Goal: Find specific page/section: Find specific page/section

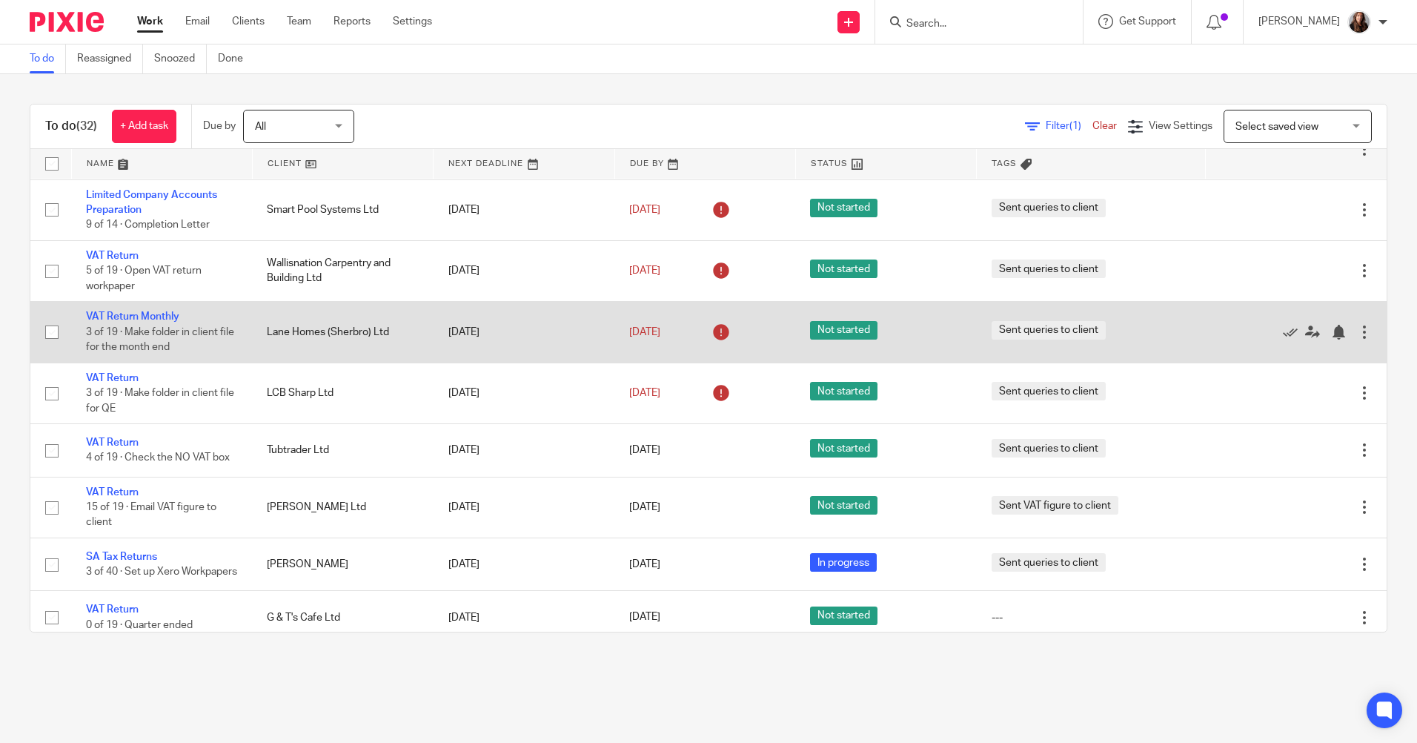
scroll to position [371, 0]
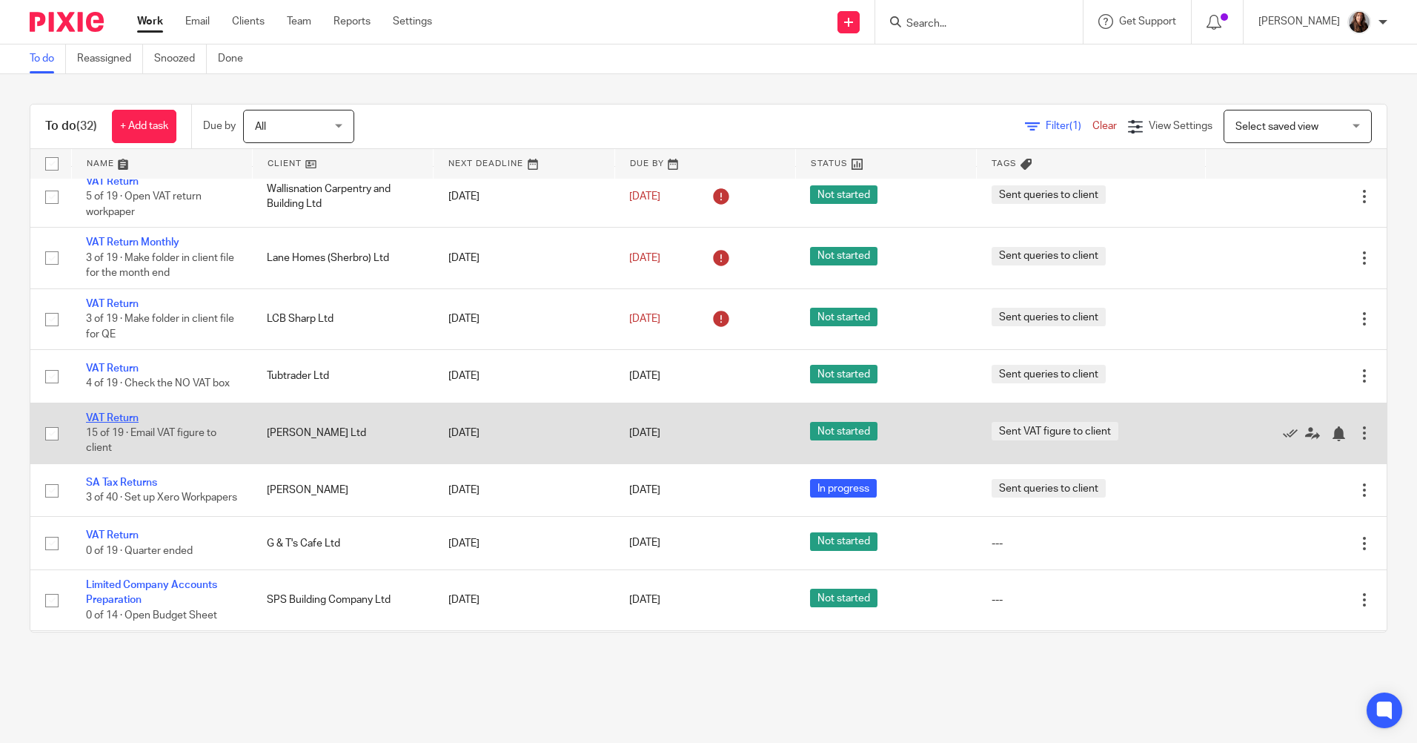
click at [132, 418] on link "VAT Return" at bounding box center [112, 418] width 53 height 10
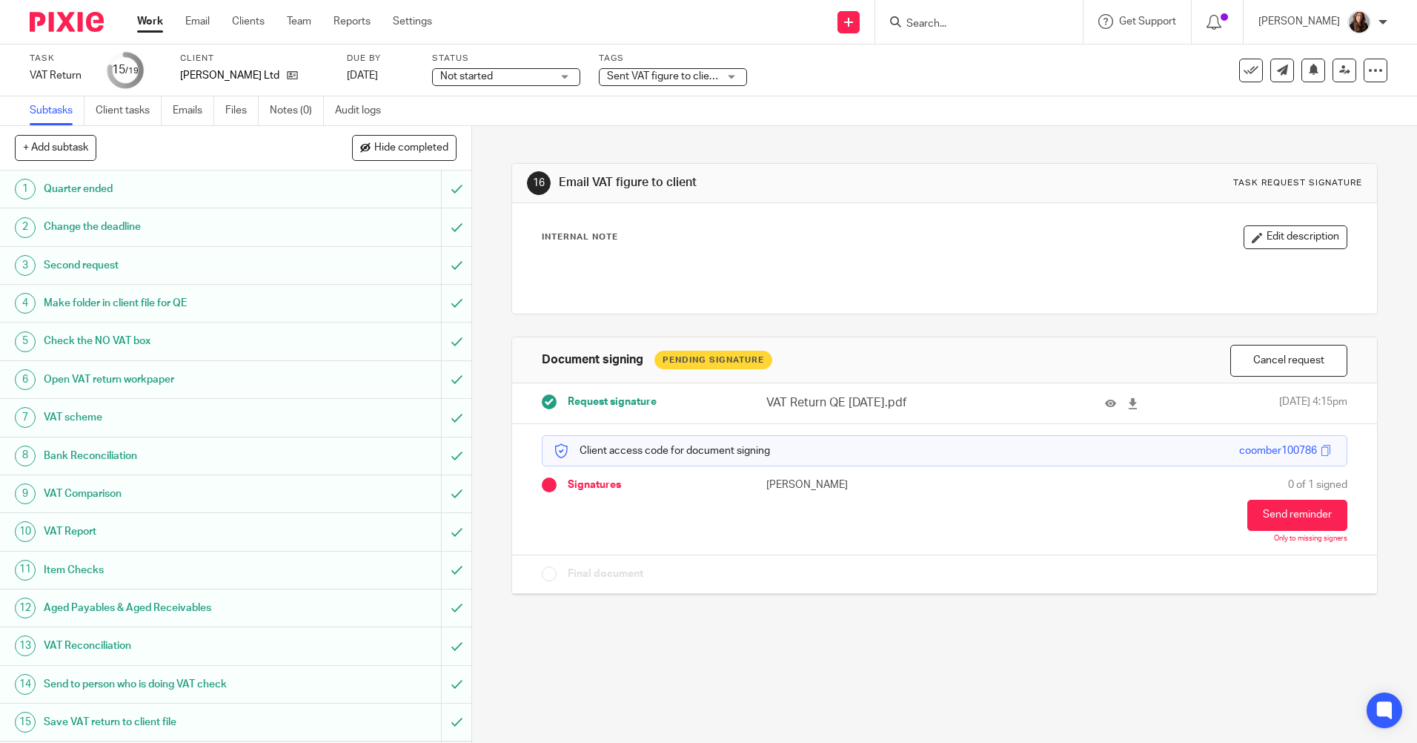
click at [147, 21] on link "Work" at bounding box center [150, 21] width 26 height 15
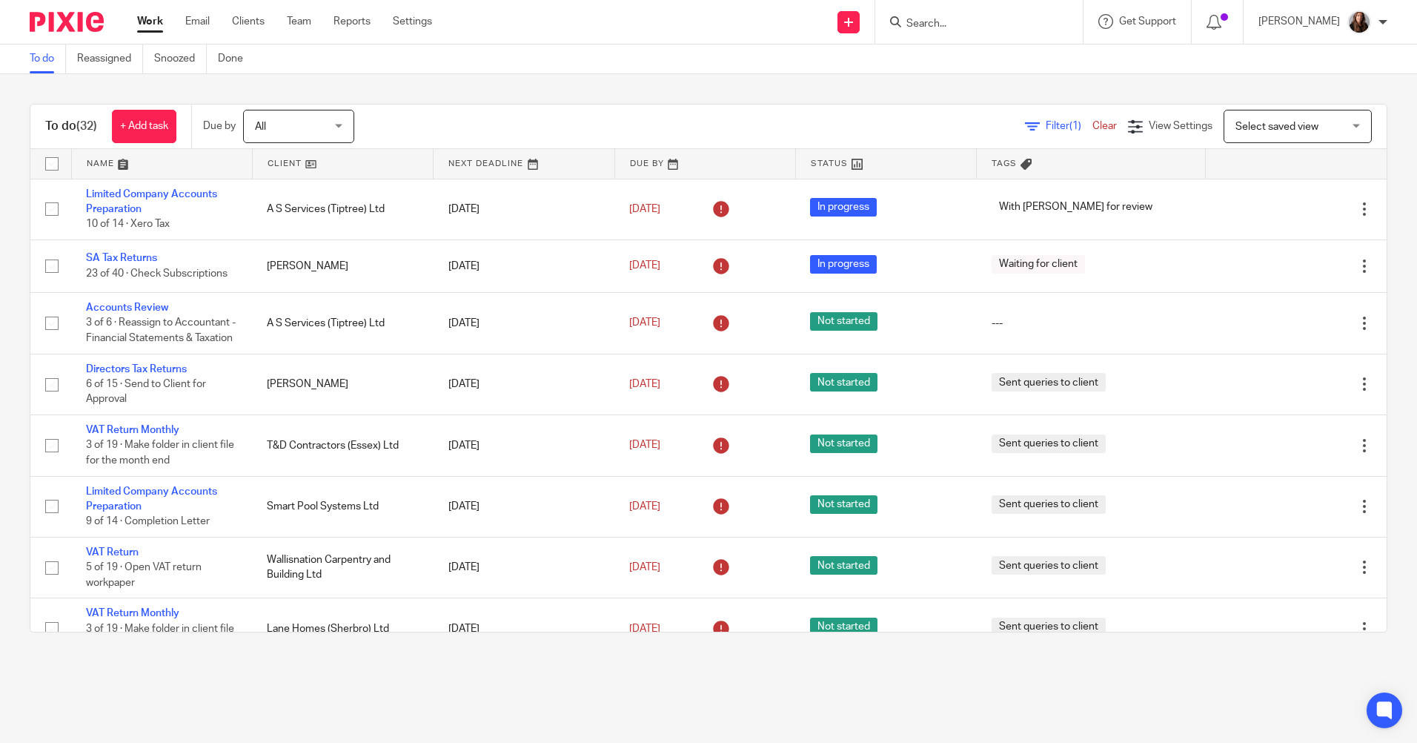
click at [975, 29] on input "Search" at bounding box center [971, 24] width 133 height 13
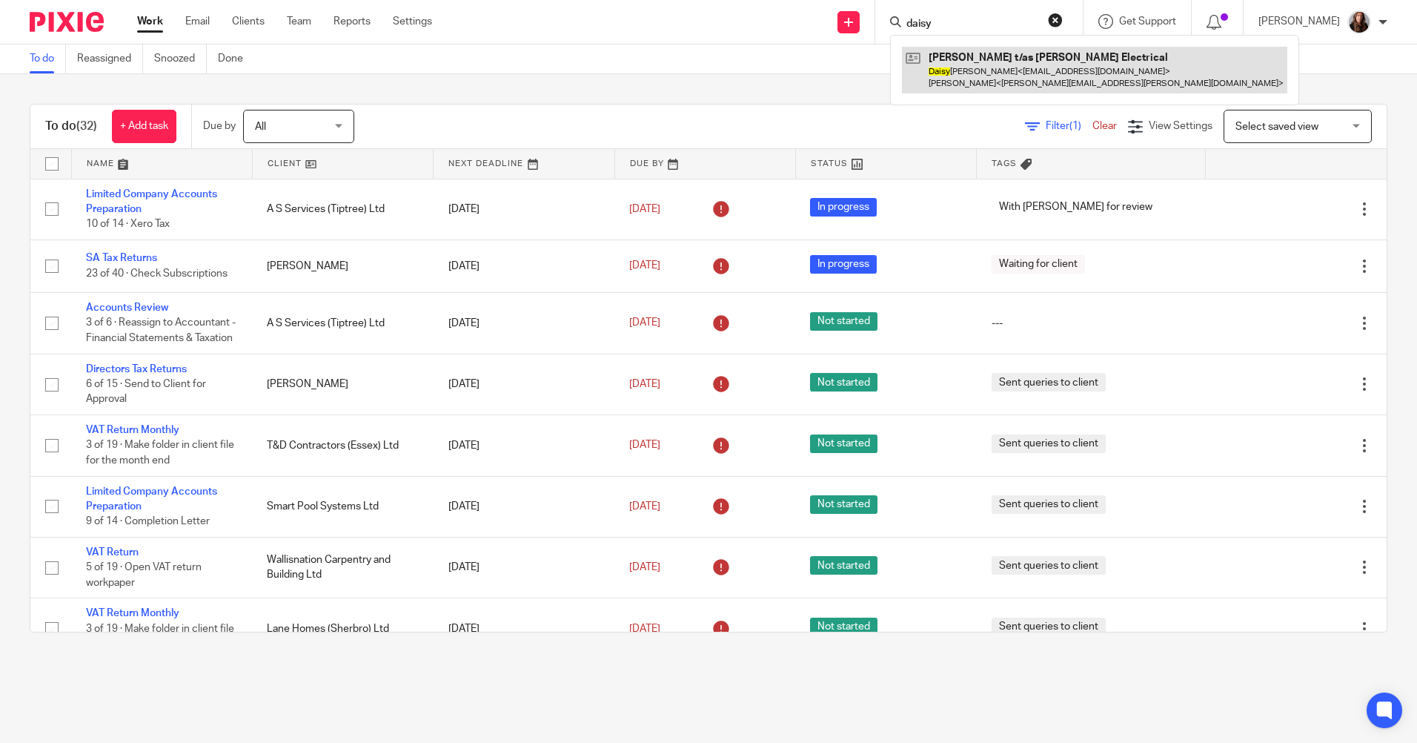
type input "daisy"
click at [987, 88] on link at bounding box center [1094, 70] width 385 height 46
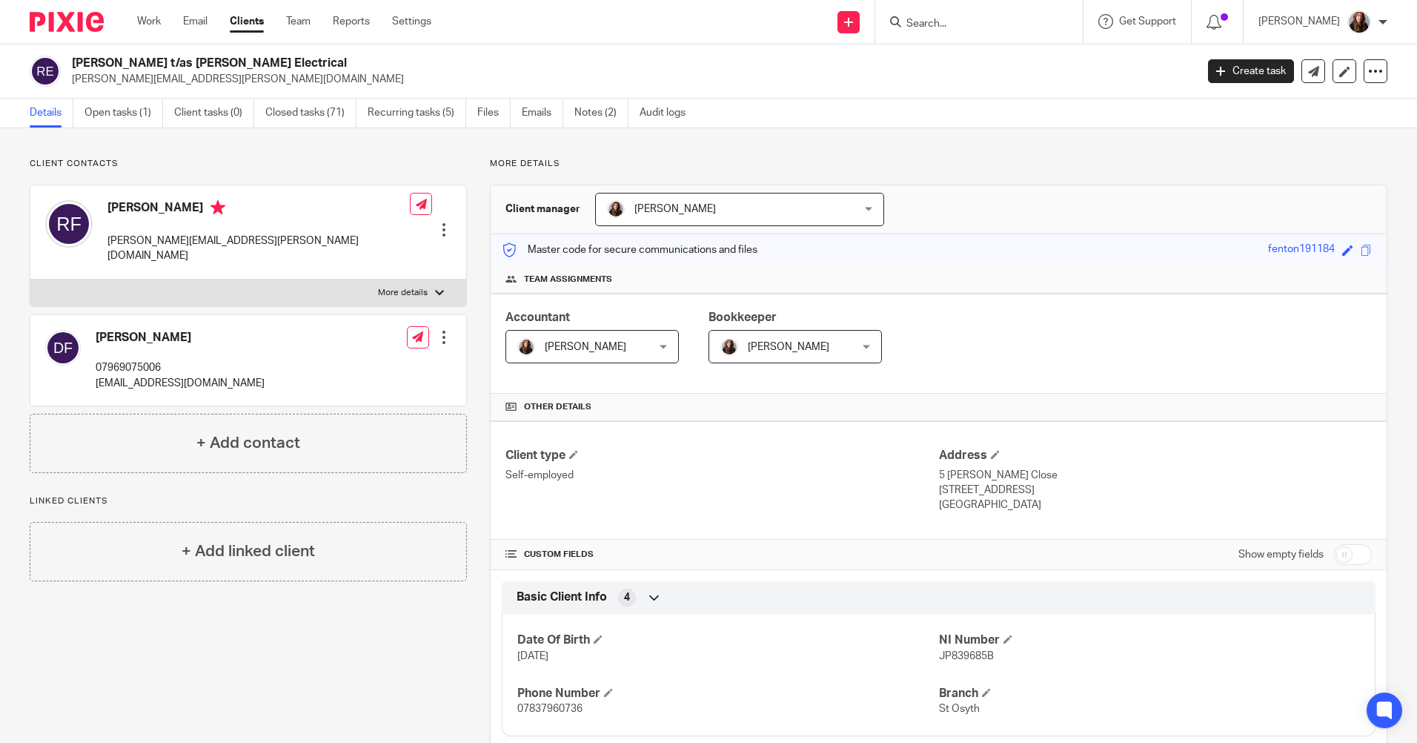
click at [1010, 24] on input "Search" at bounding box center [971, 24] width 133 height 13
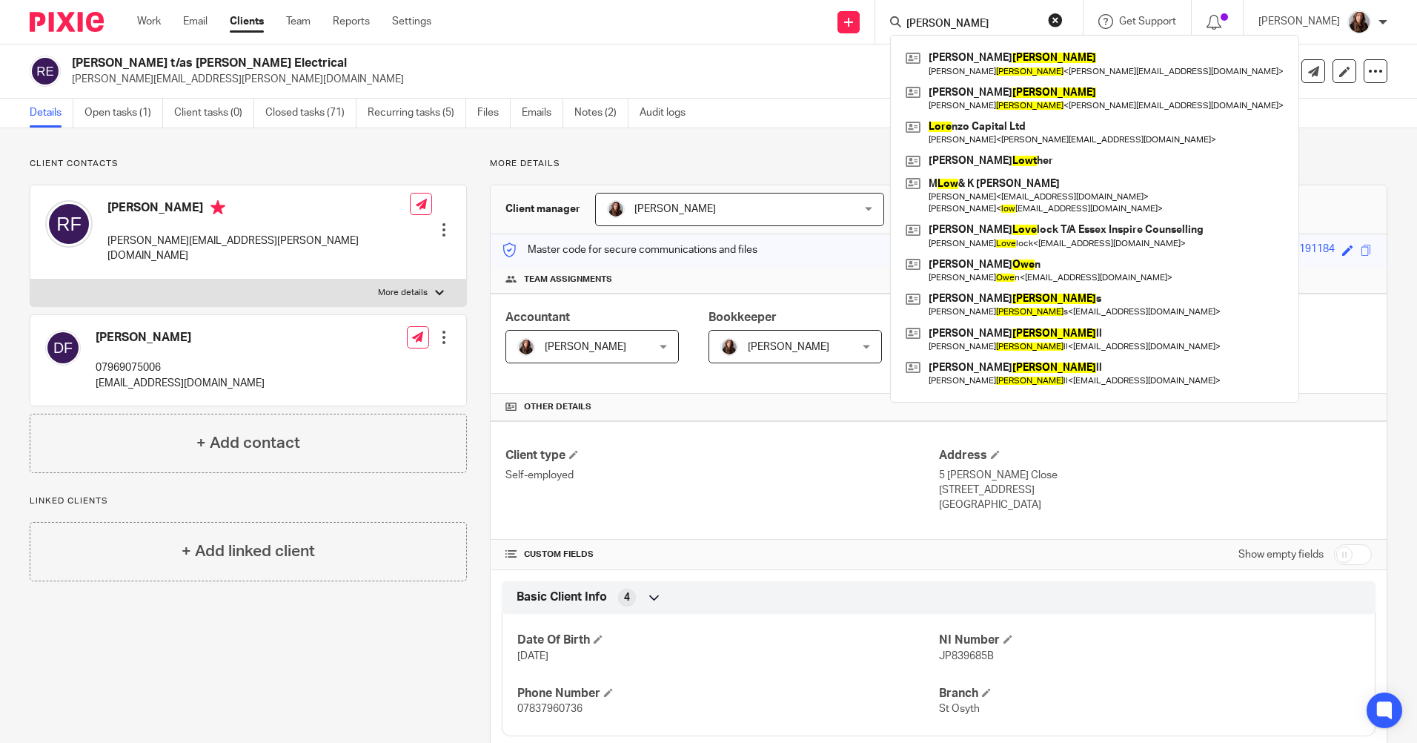
type input "lowe"
click at [750, 69] on h2 "[PERSON_NAME] t/as [PERSON_NAME] Electrical" at bounding box center [517, 64] width 891 height 16
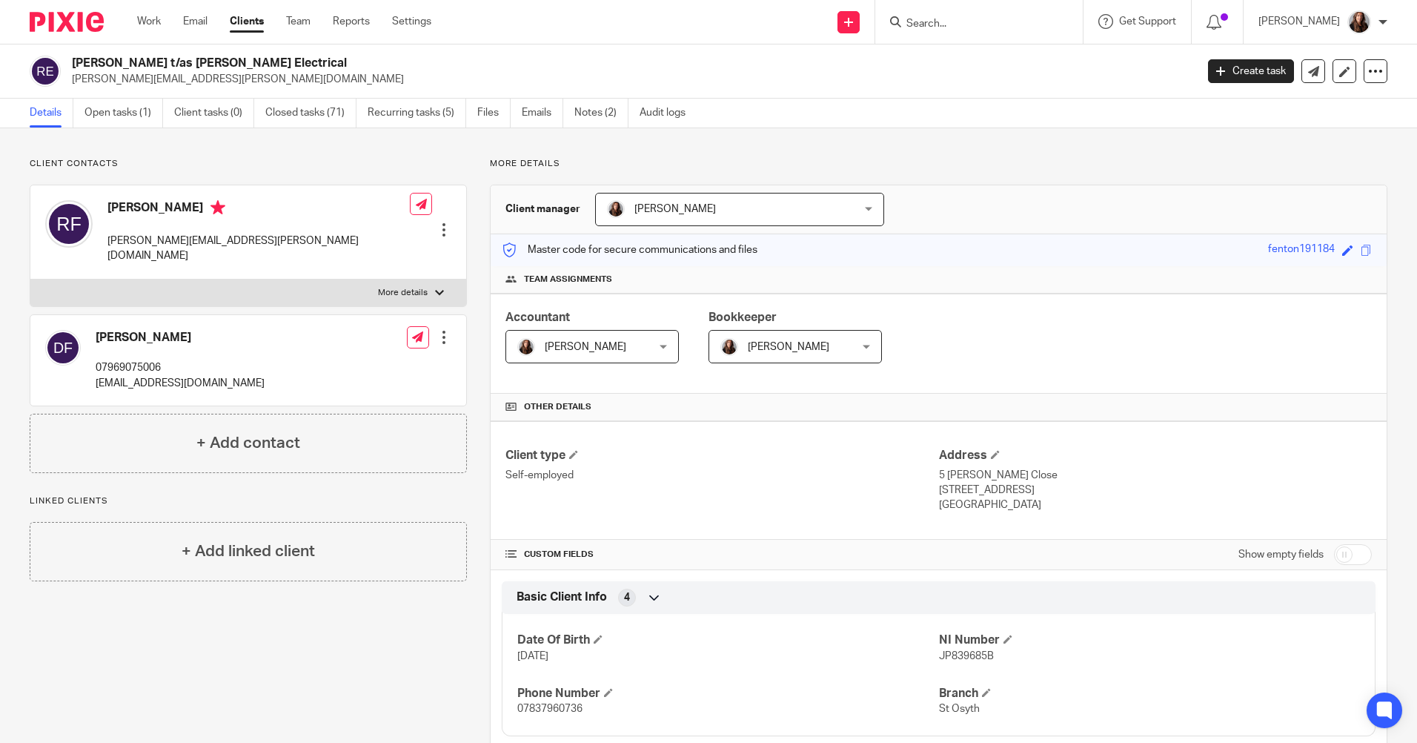
click at [1010, 19] on input "Search" at bounding box center [971, 24] width 133 height 13
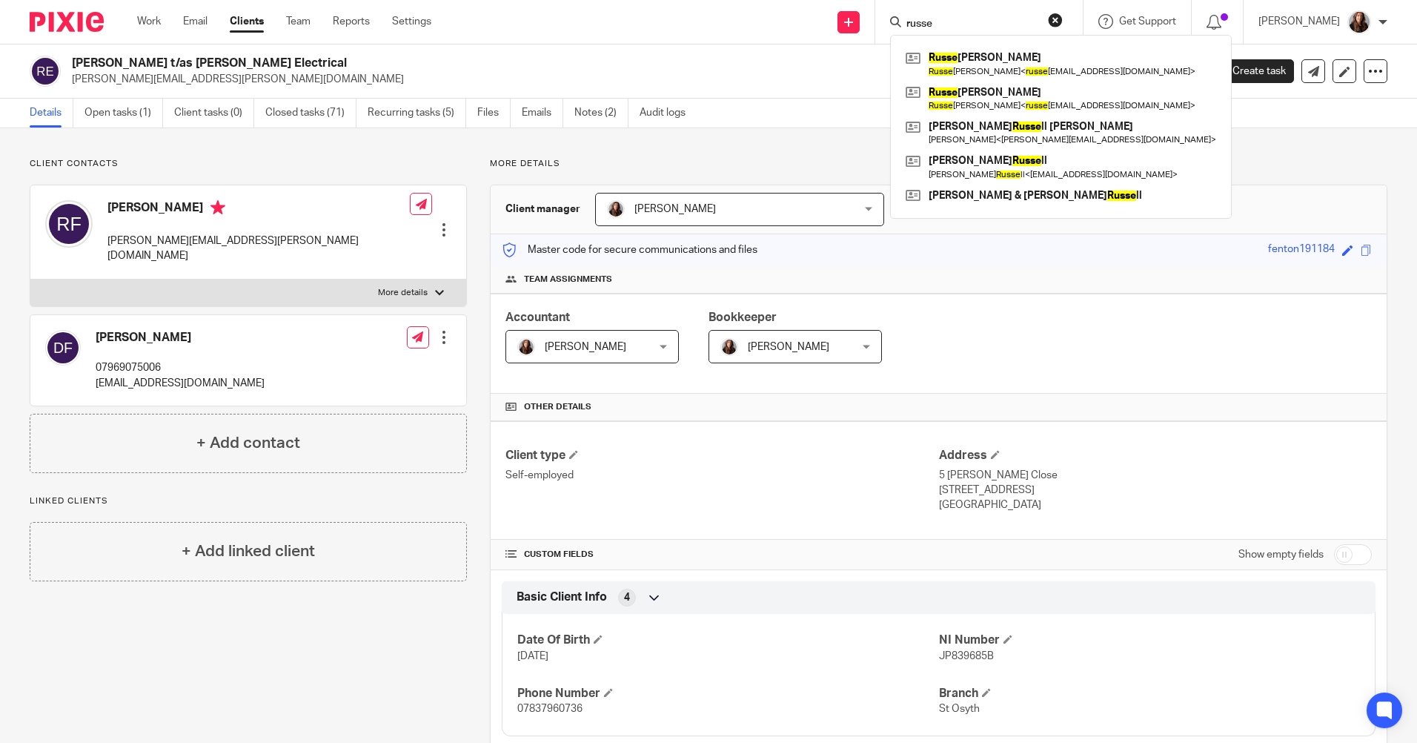
type input "russe"
click at [1063, 20] on button "reset" at bounding box center [1055, 20] width 15 height 15
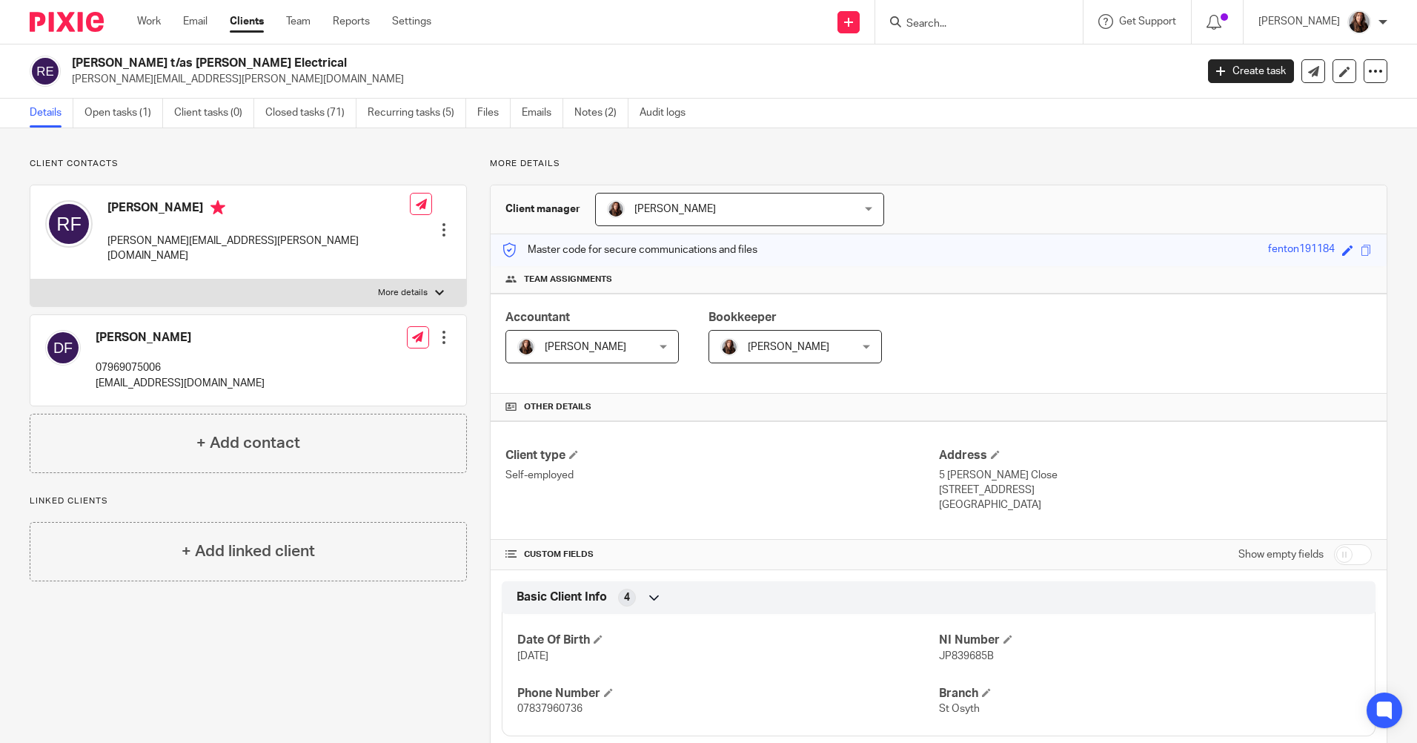
click at [1011, 21] on input "Search" at bounding box center [971, 24] width 133 height 13
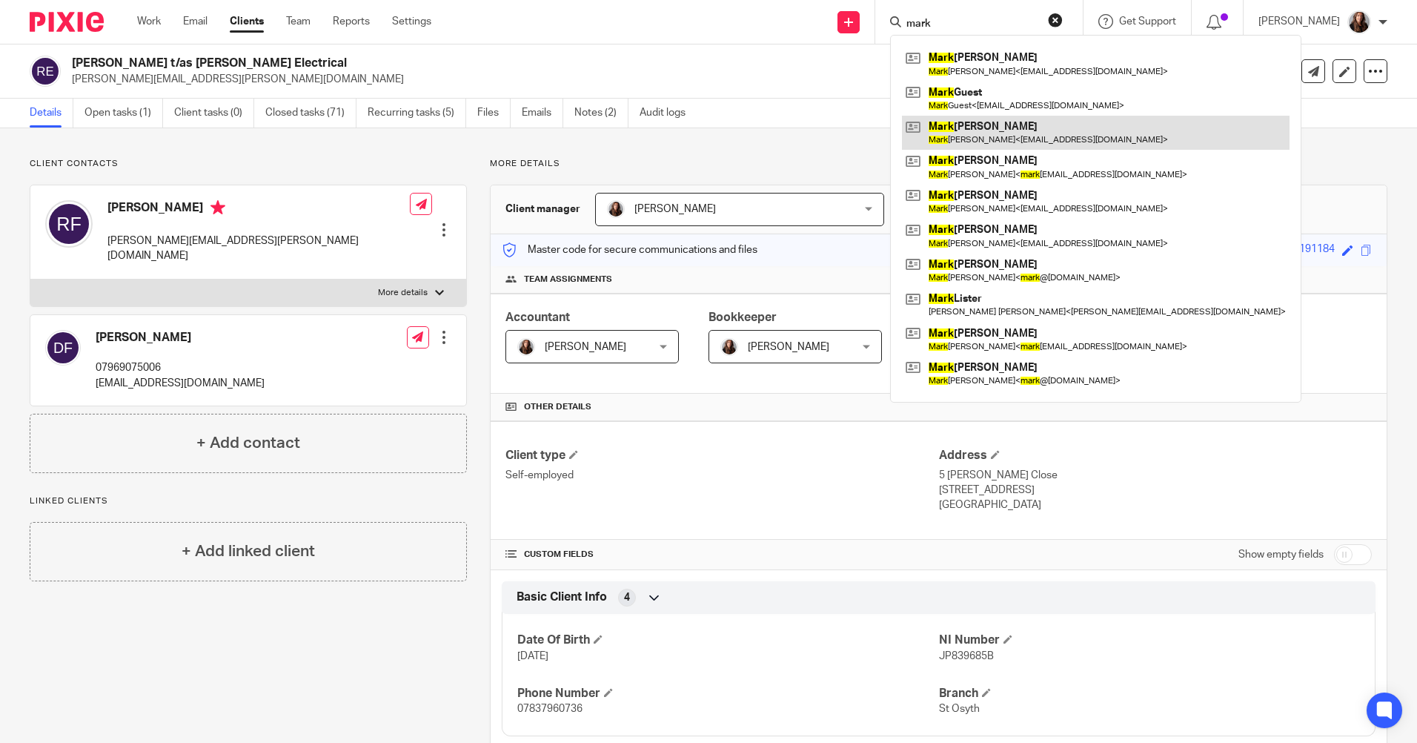
type input "mark"
click at [1067, 135] on link at bounding box center [1096, 133] width 388 height 34
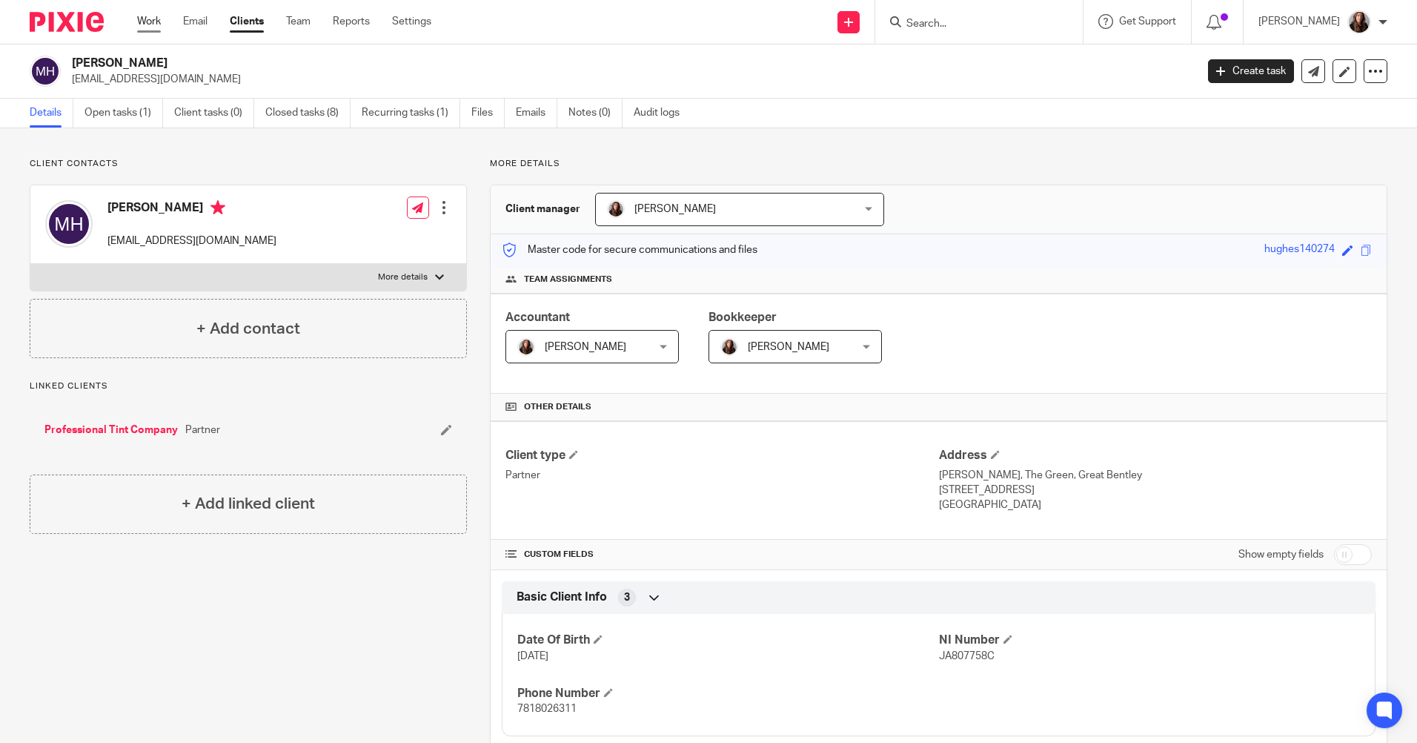
click at [150, 21] on link "Work" at bounding box center [149, 21] width 24 height 15
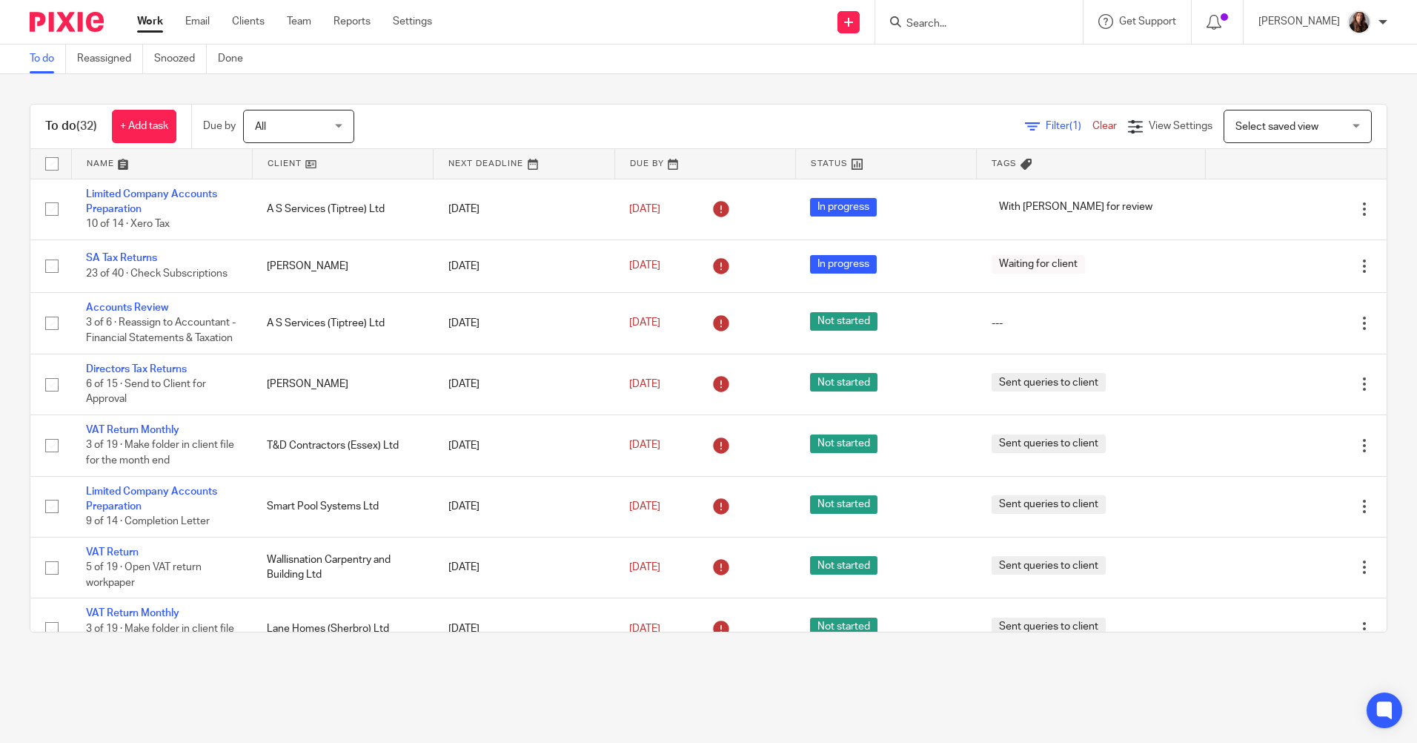
click at [970, 19] on input "Search" at bounding box center [971, 24] width 133 height 13
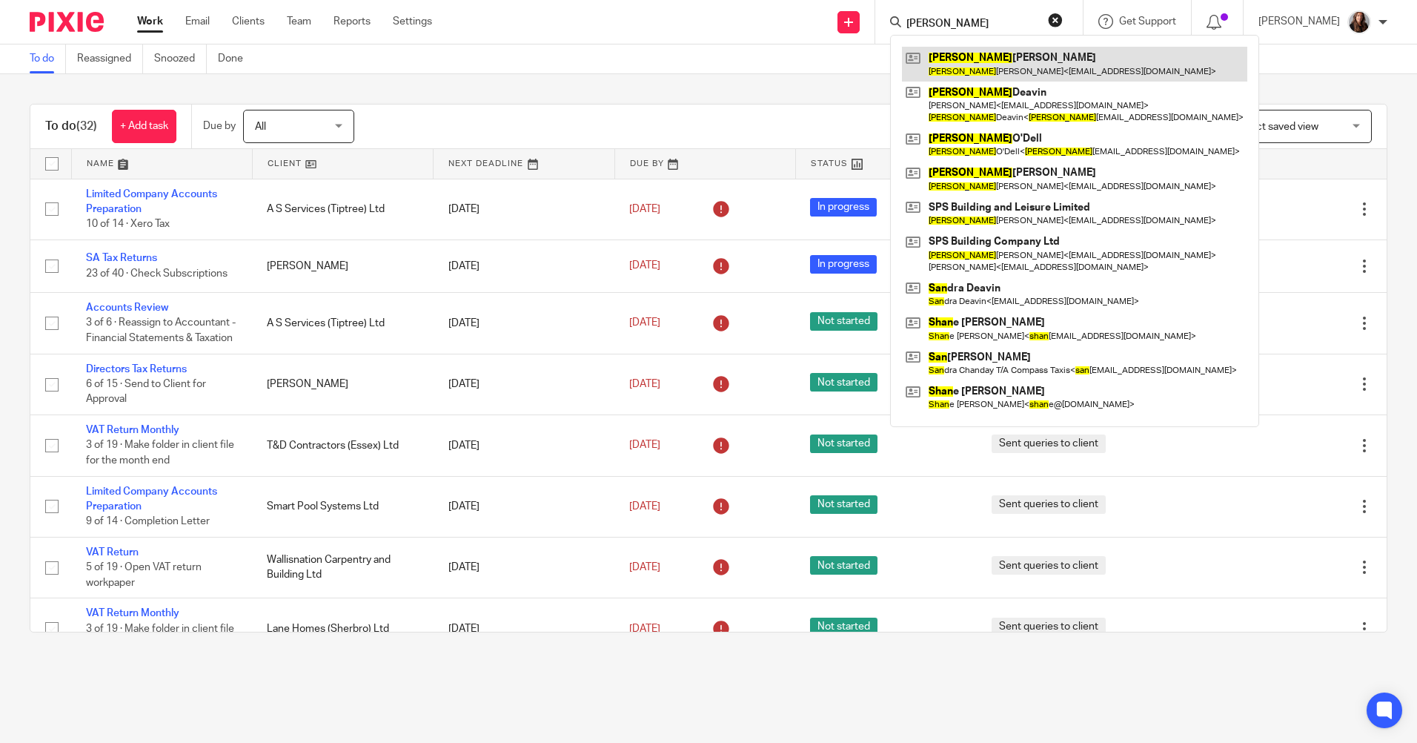
type input "[PERSON_NAME]"
click at [1024, 64] on link at bounding box center [1074, 64] width 345 height 34
